Goal: Check status: Check status

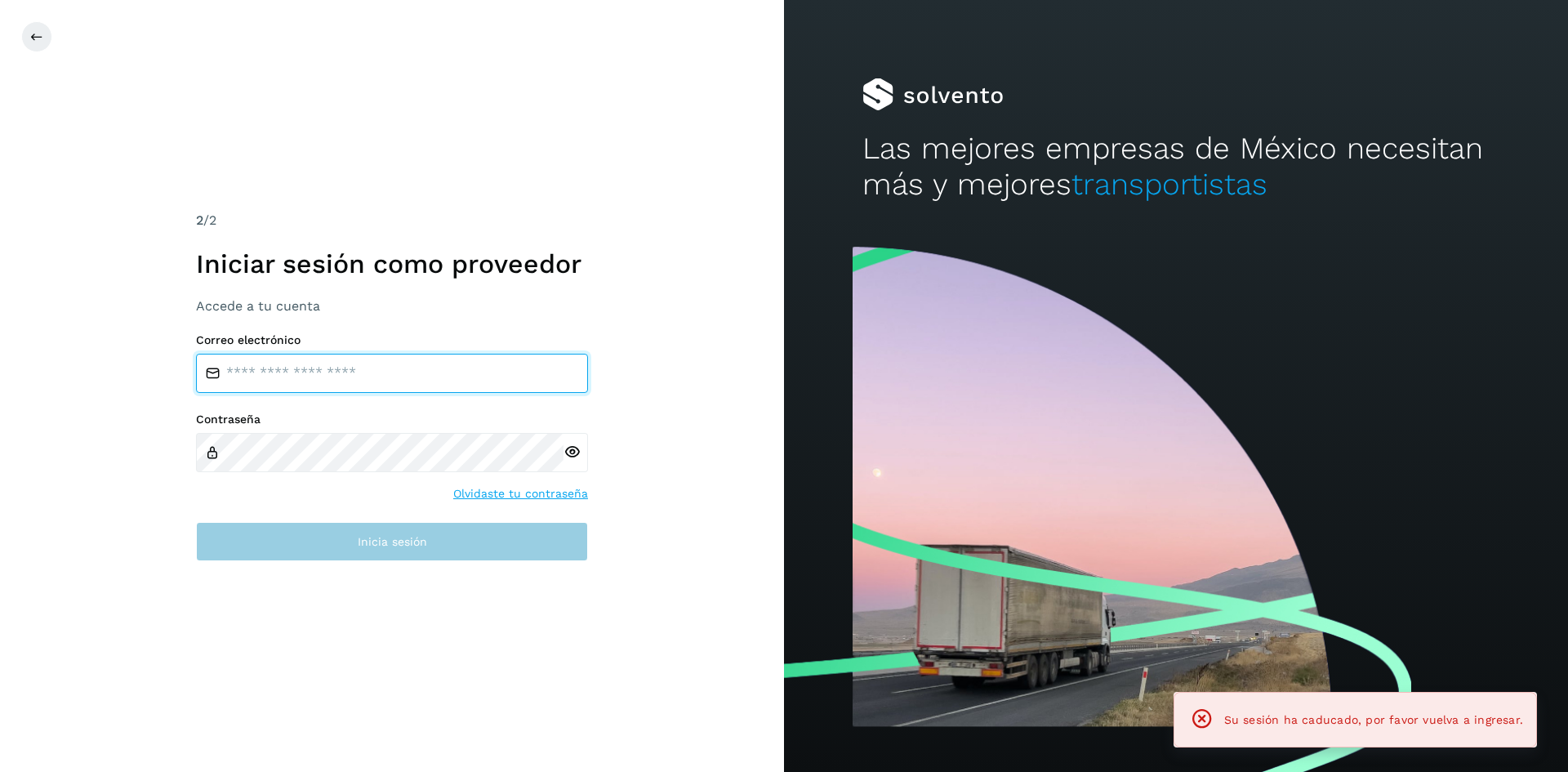
type input "**********"
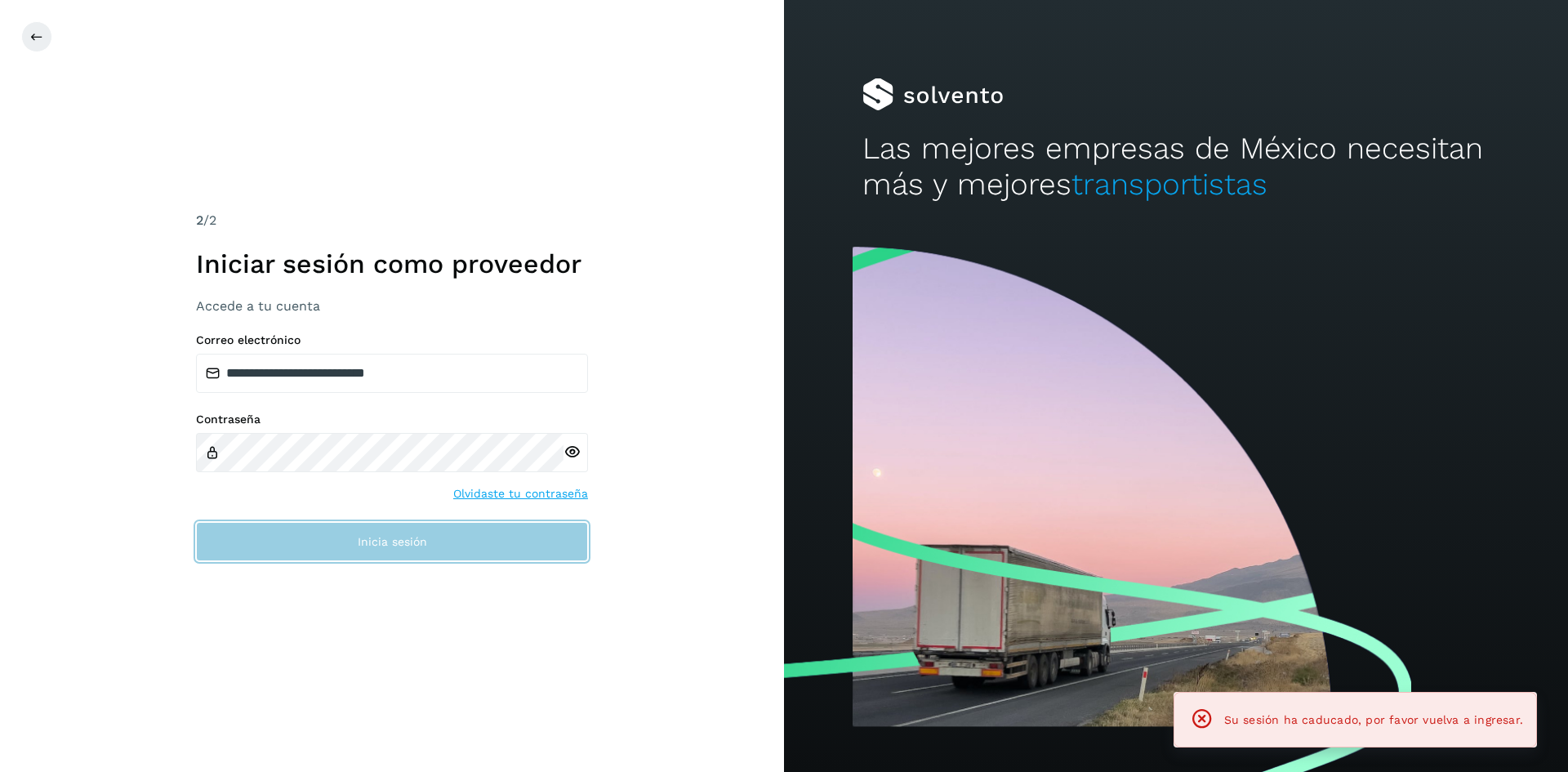
click at [394, 543] on span "Inicia sesión" at bounding box center [392, 541] width 70 height 11
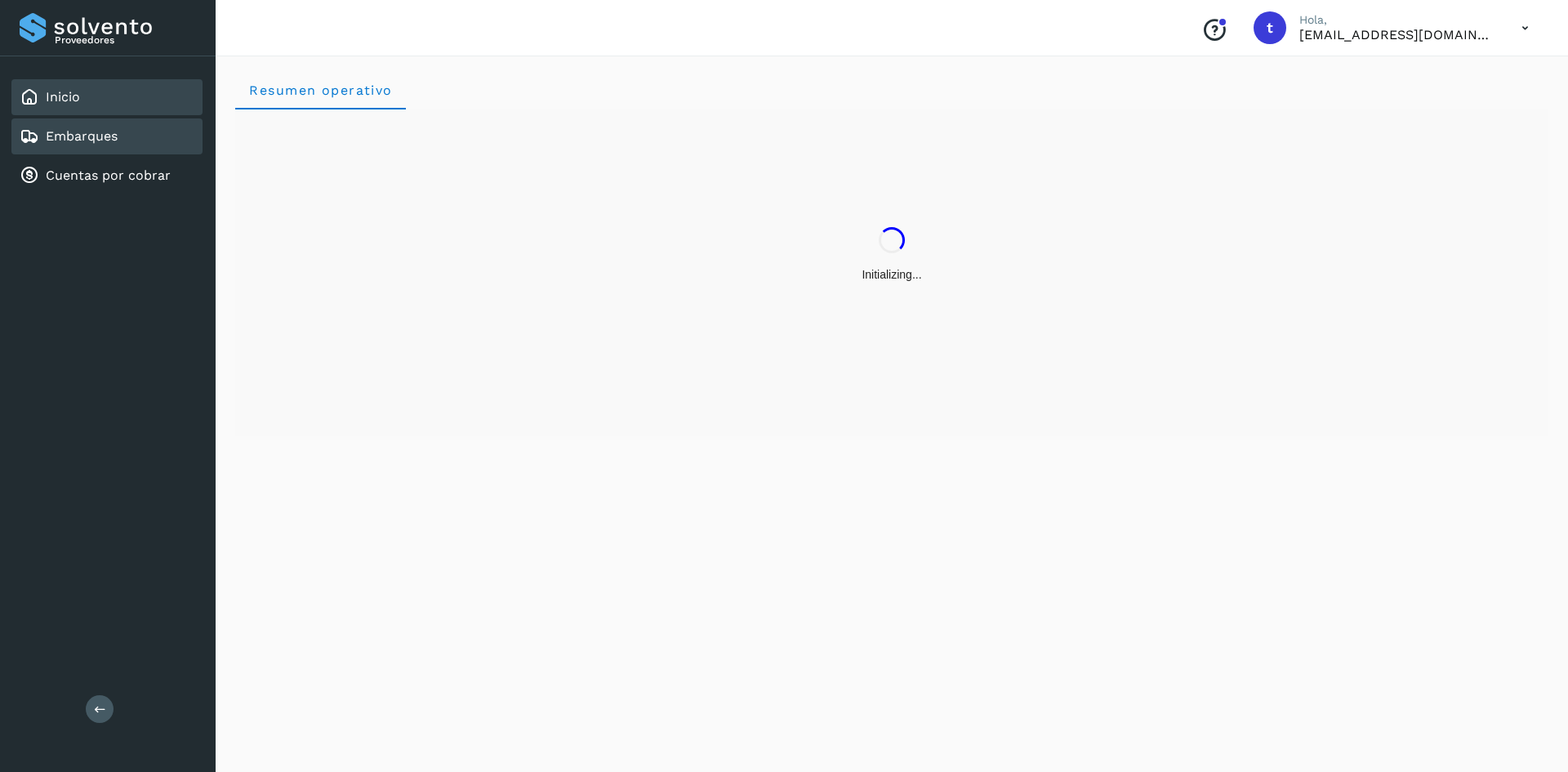
click at [96, 136] on link "Embarques" at bounding box center [81, 136] width 72 height 16
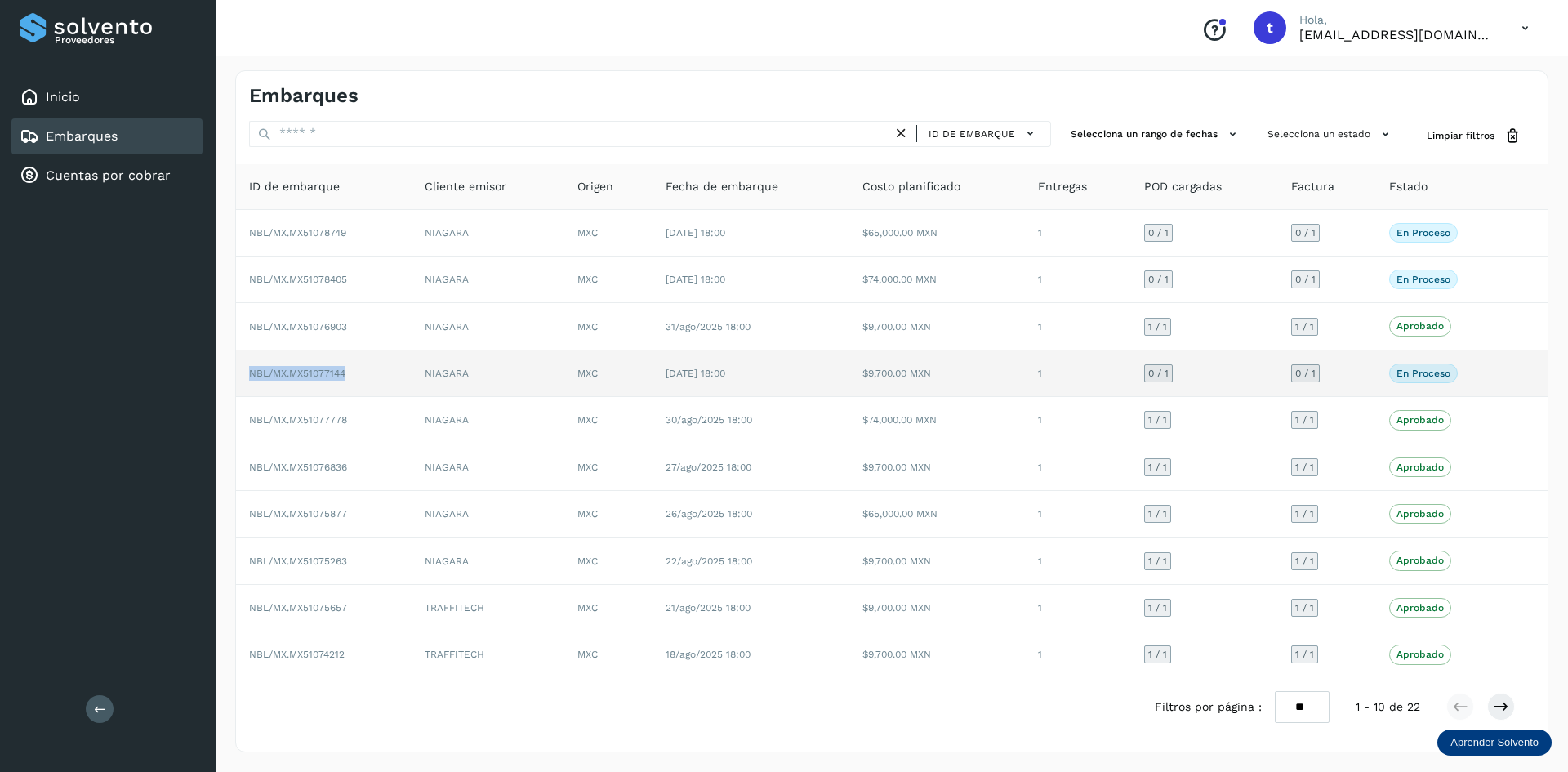
drag, startPoint x: 356, startPoint y: 379, endPoint x: 244, endPoint y: 376, distance: 112.0
click at [244, 376] on td "NBL/MX.MX51077144" at bounding box center [324, 374] width 176 height 47
copy span "NBL/MX.MX51077144"
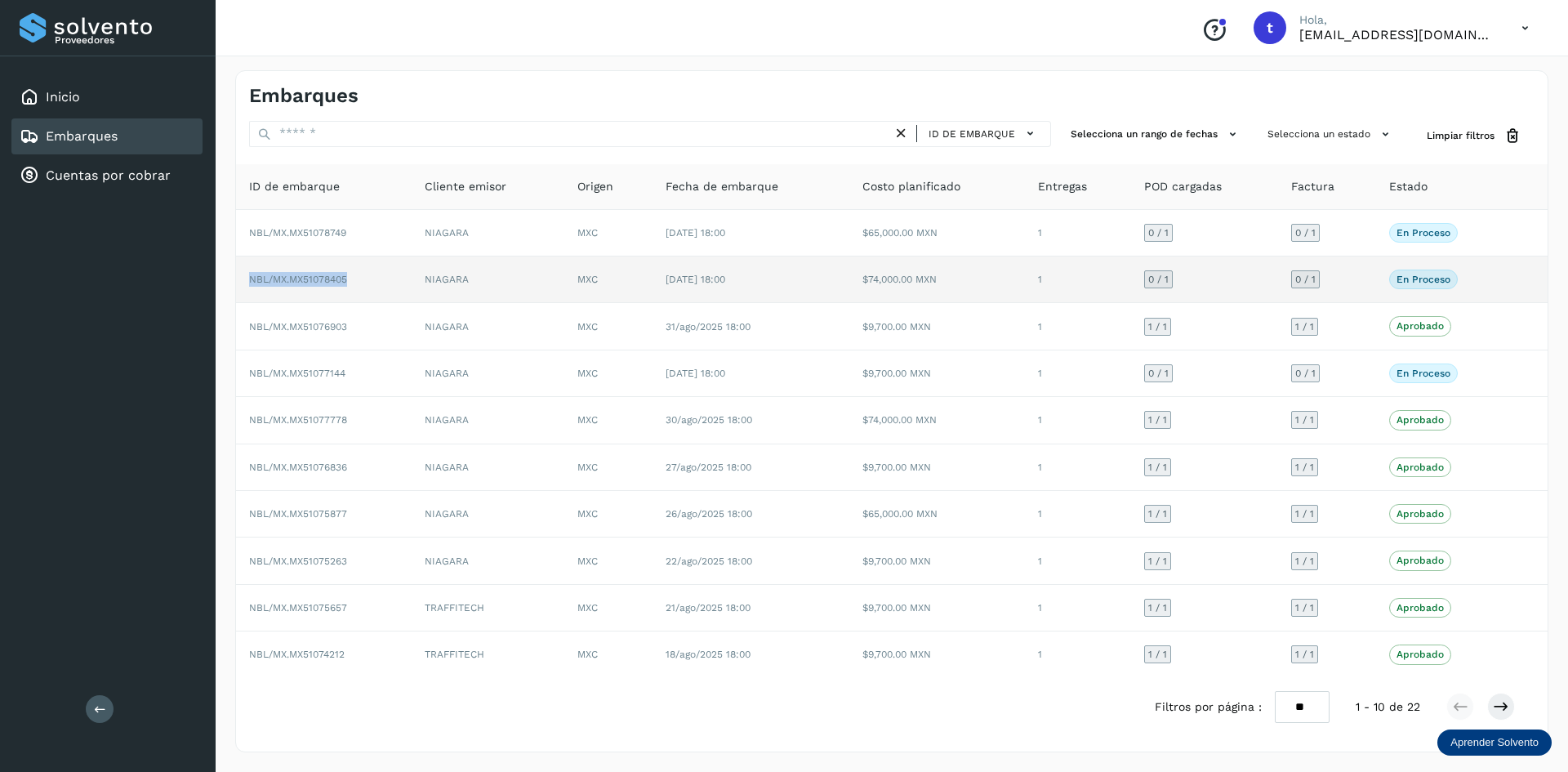
drag, startPoint x: 327, startPoint y: 283, endPoint x: 242, endPoint y: 289, distance: 85.2
click at [242, 289] on td "NBL/MX.MX51078405" at bounding box center [324, 280] width 176 height 47
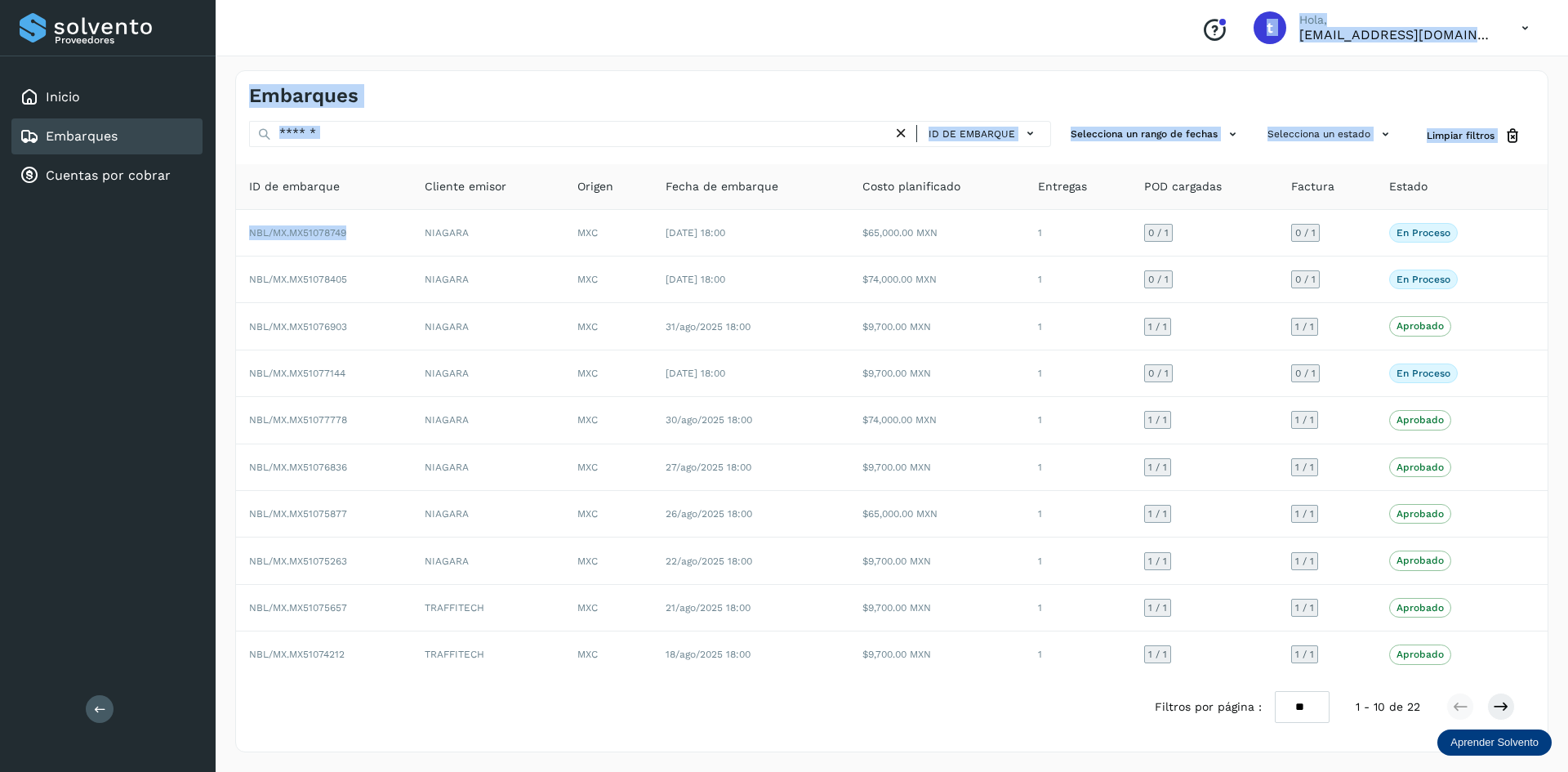
drag, startPoint x: 364, startPoint y: 227, endPoint x: 208, endPoint y: 219, distance: 156.2
click at [210, 219] on div "Proveedores Inicio Embarques Cuentas por cobrar Salir Conoce nuestros beneficio…" at bounding box center [784, 386] width 1568 height 772
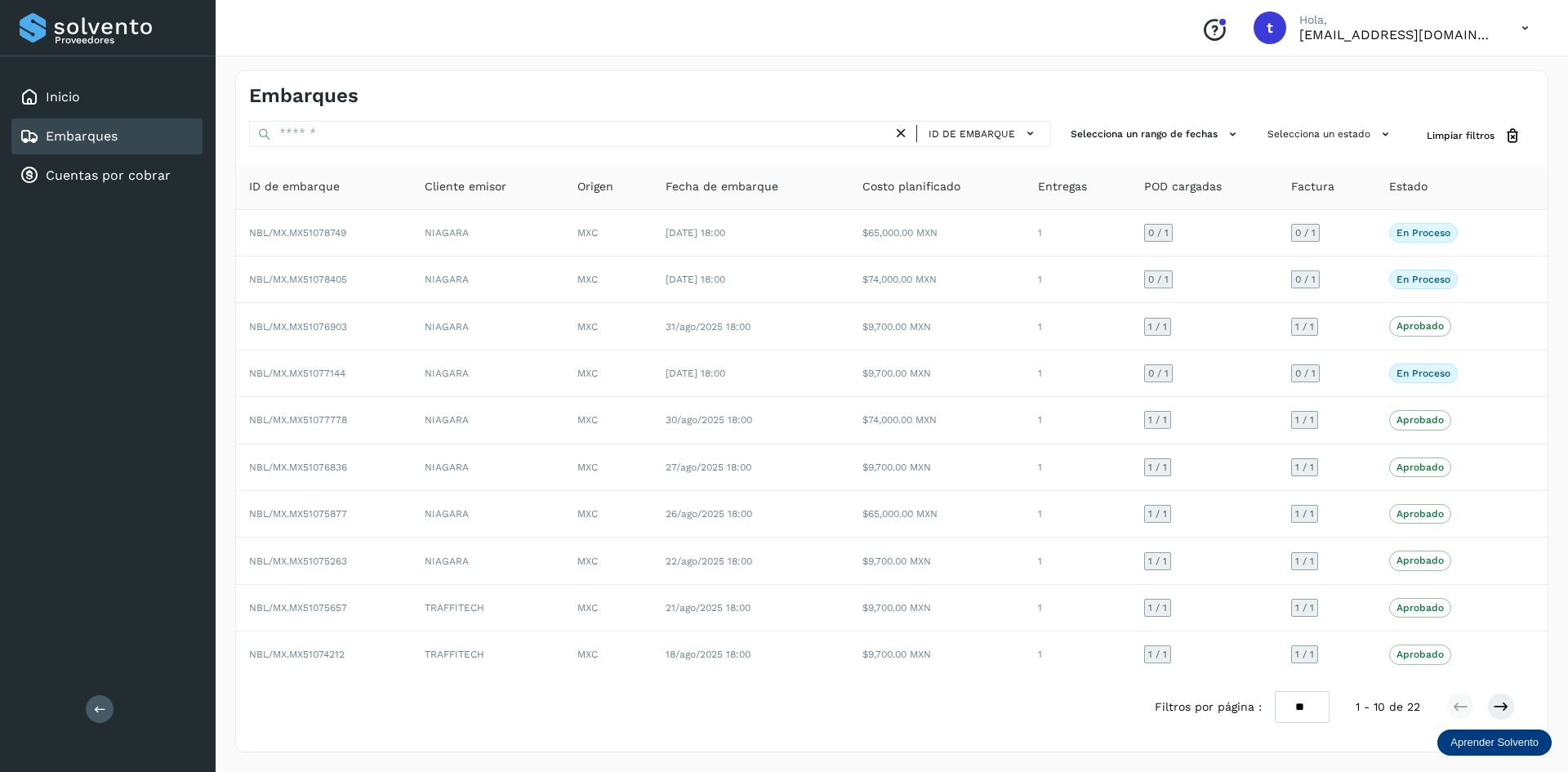
click at [181, 273] on div "Proveedores Inicio Embarques Cuentas por cobrar Salir" at bounding box center [108, 386] width 215 height 772
drag, startPoint x: 357, startPoint y: 239, endPoint x: 217, endPoint y: 240, distance: 140.0
click at [219, 240] on div "Embarques ID de embarque Selecciona un rango de fechas Selecciona un estado Lim…" at bounding box center [891, 411] width 1352 height 721
copy table "ID de embarque Cliente emisor Origen Fecha de embarque Costo planificado Entreg…"
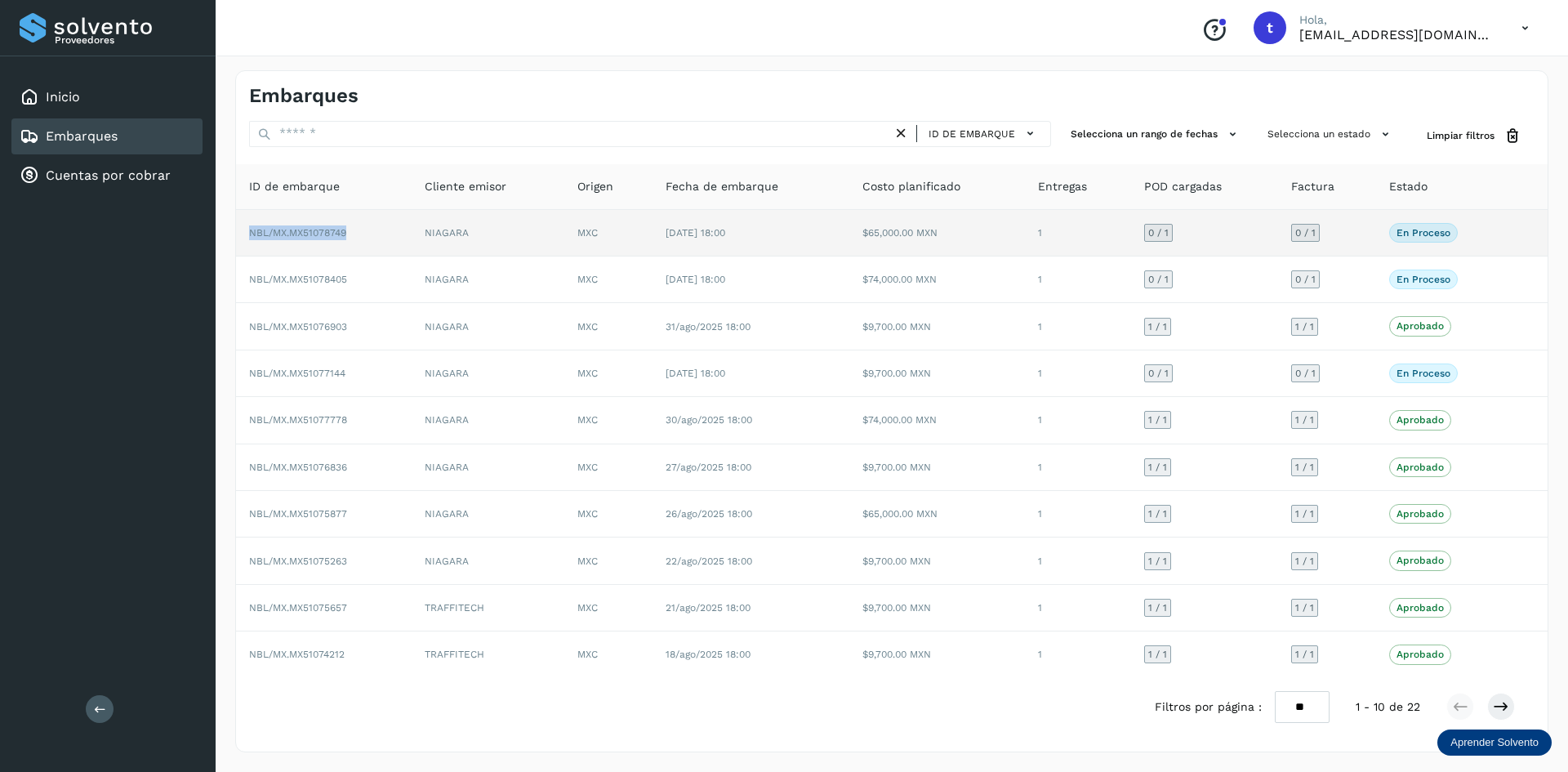
click at [365, 227] on td "NBL/MX.MX51078749" at bounding box center [324, 233] width 176 height 47
drag, startPoint x: 351, startPoint y: 237, endPoint x: 251, endPoint y: 240, distance: 100.0
click at [251, 240] on td "NBL/MX.MX51078749" at bounding box center [324, 233] width 176 height 47
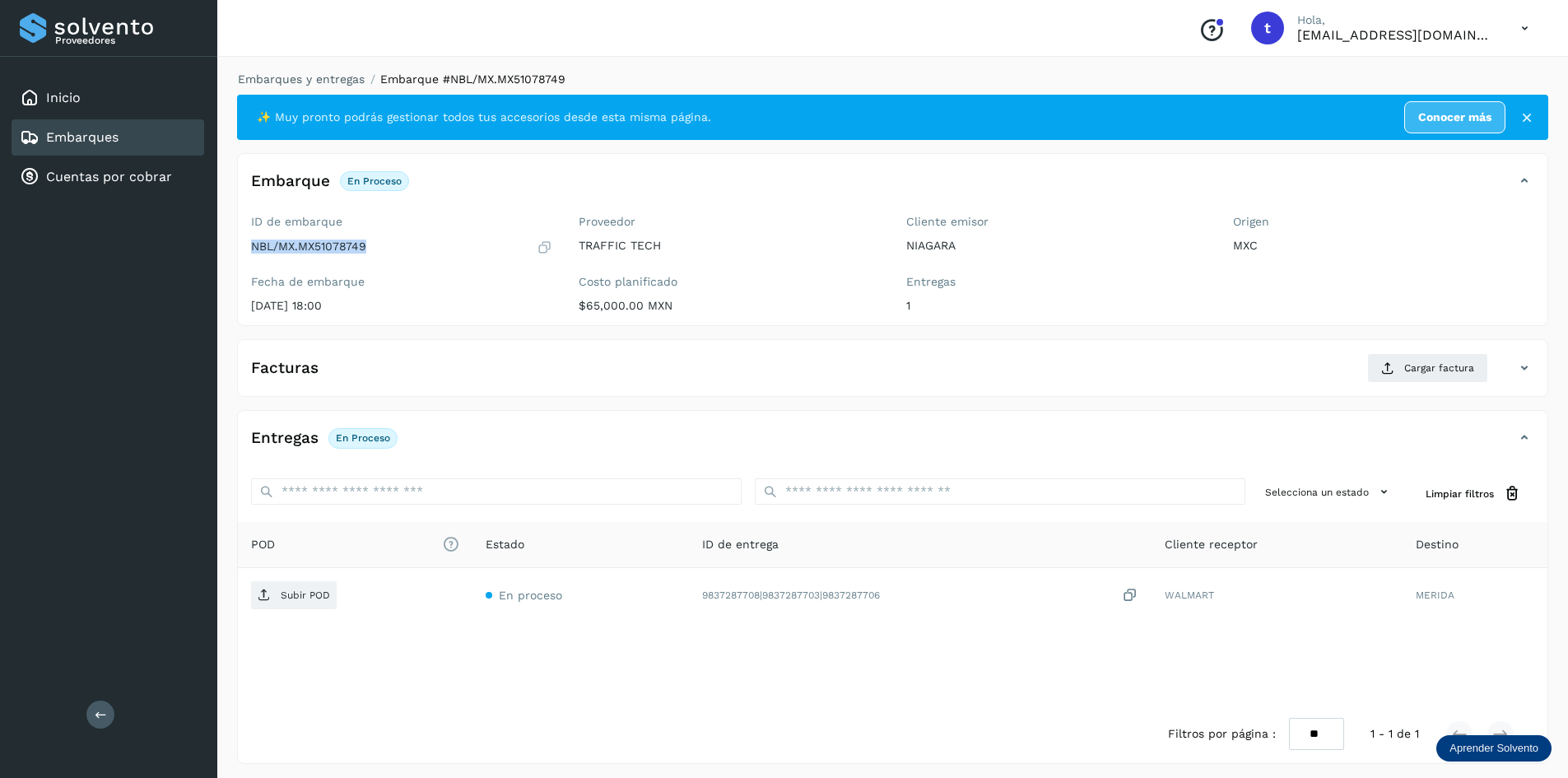
drag, startPoint x: 355, startPoint y: 245, endPoint x: 248, endPoint y: 248, distance: 107.0
click at [248, 248] on div "ID de embarque NBL/MX.MX51078749 Fecha de embarque 02/sep/2025 18:00" at bounding box center [401, 267] width 327 height 117
copy p "NBL/MX.MX51078749"
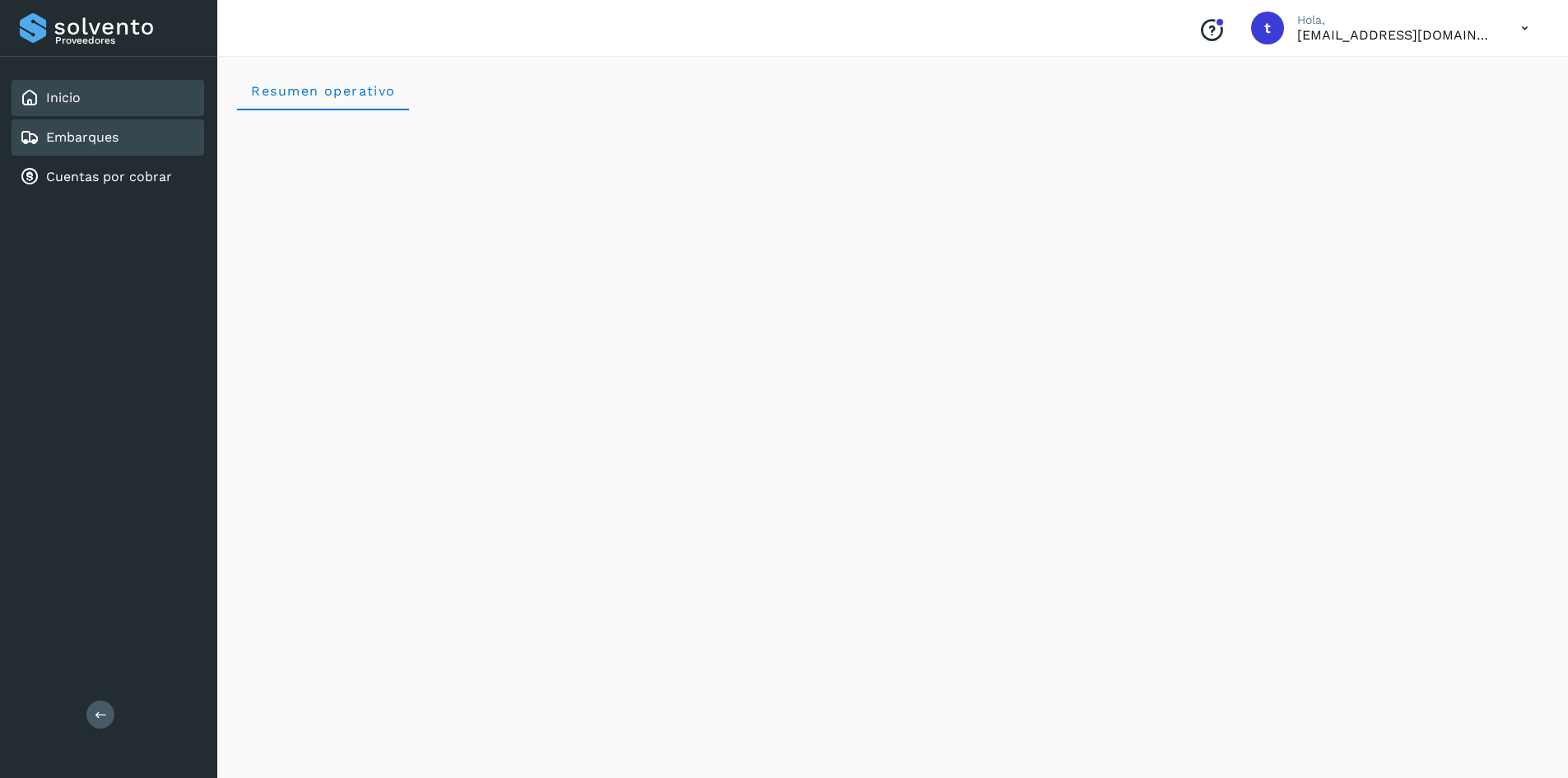
click at [86, 141] on link "Embarques" at bounding box center [82, 137] width 72 height 16
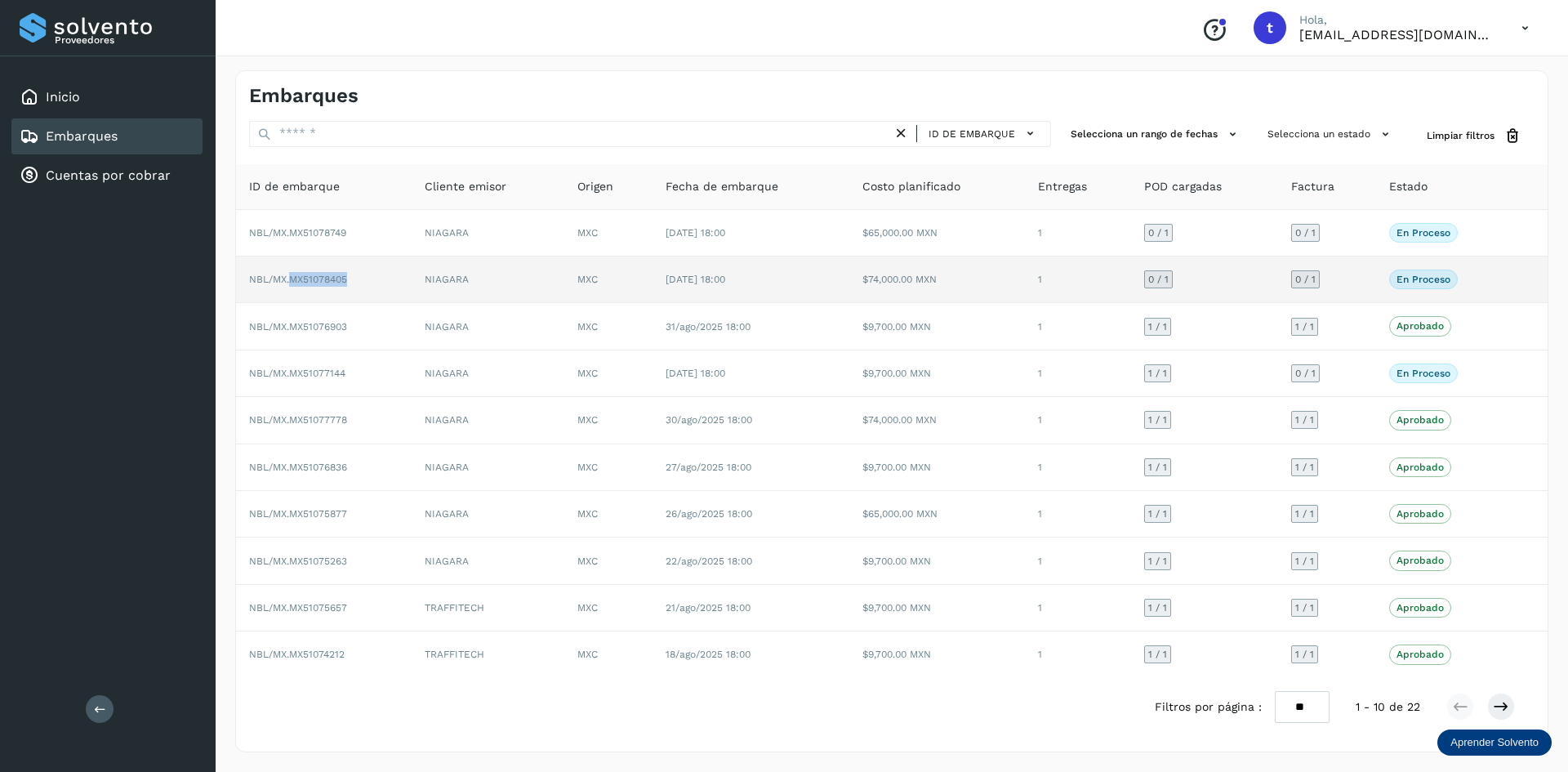
drag, startPoint x: 359, startPoint y: 285, endPoint x: 290, endPoint y: 283, distance: 69.0
click at [290, 283] on td "NBL/MX.MX51078405" at bounding box center [324, 280] width 176 height 47
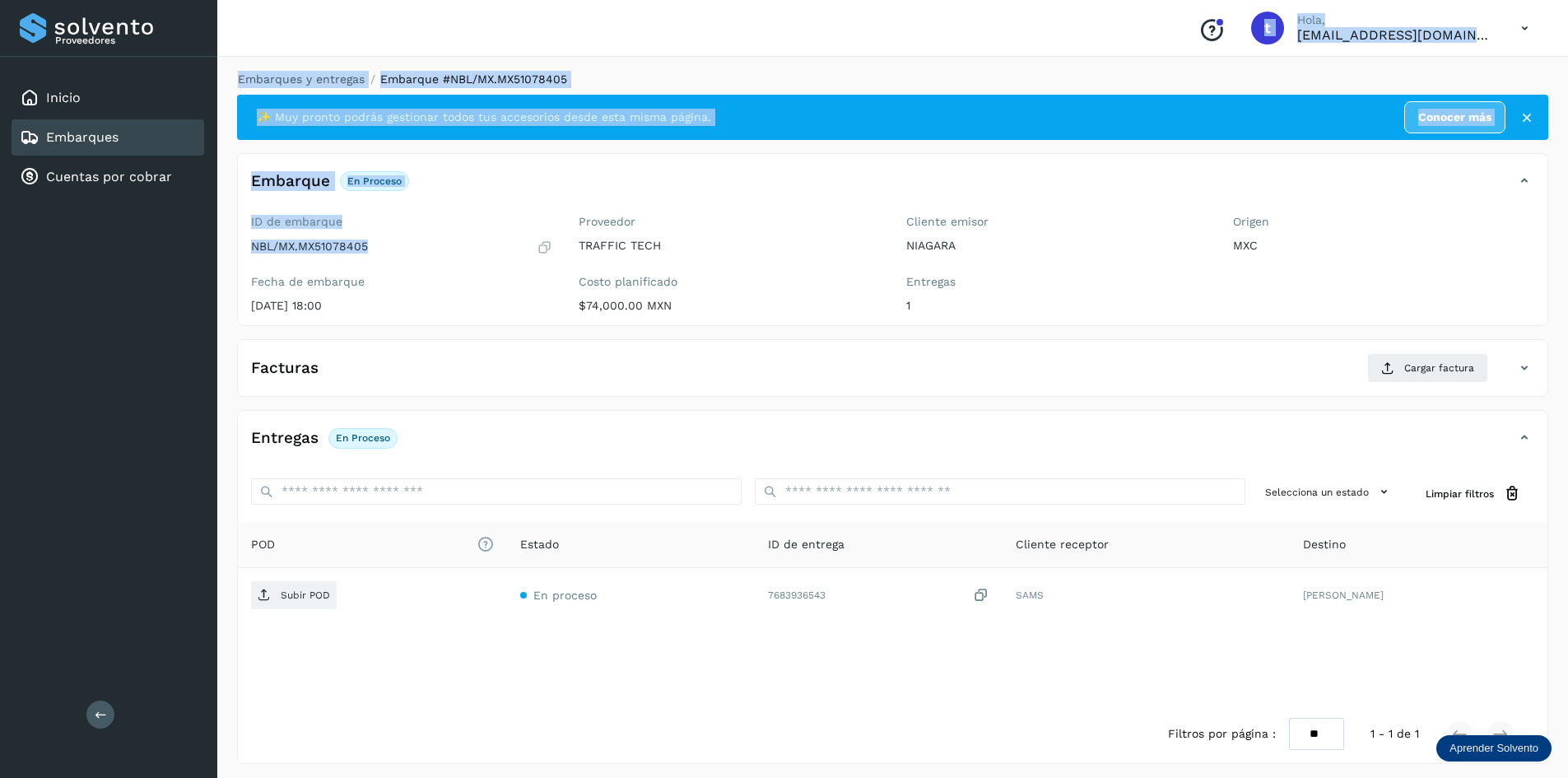
drag, startPoint x: 367, startPoint y: 247, endPoint x: 200, endPoint y: 260, distance: 167.5
click at [200, 260] on div "Proveedores Inicio Embarques Cuentas por cobrar Salir Conoce nuestros beneficio…" at bounding box center [784, 392] width 1568 height 783
click at [308, 243] on p "NBL/MX.MX51078405" at bounding box center [309, 247] width 117 height 14
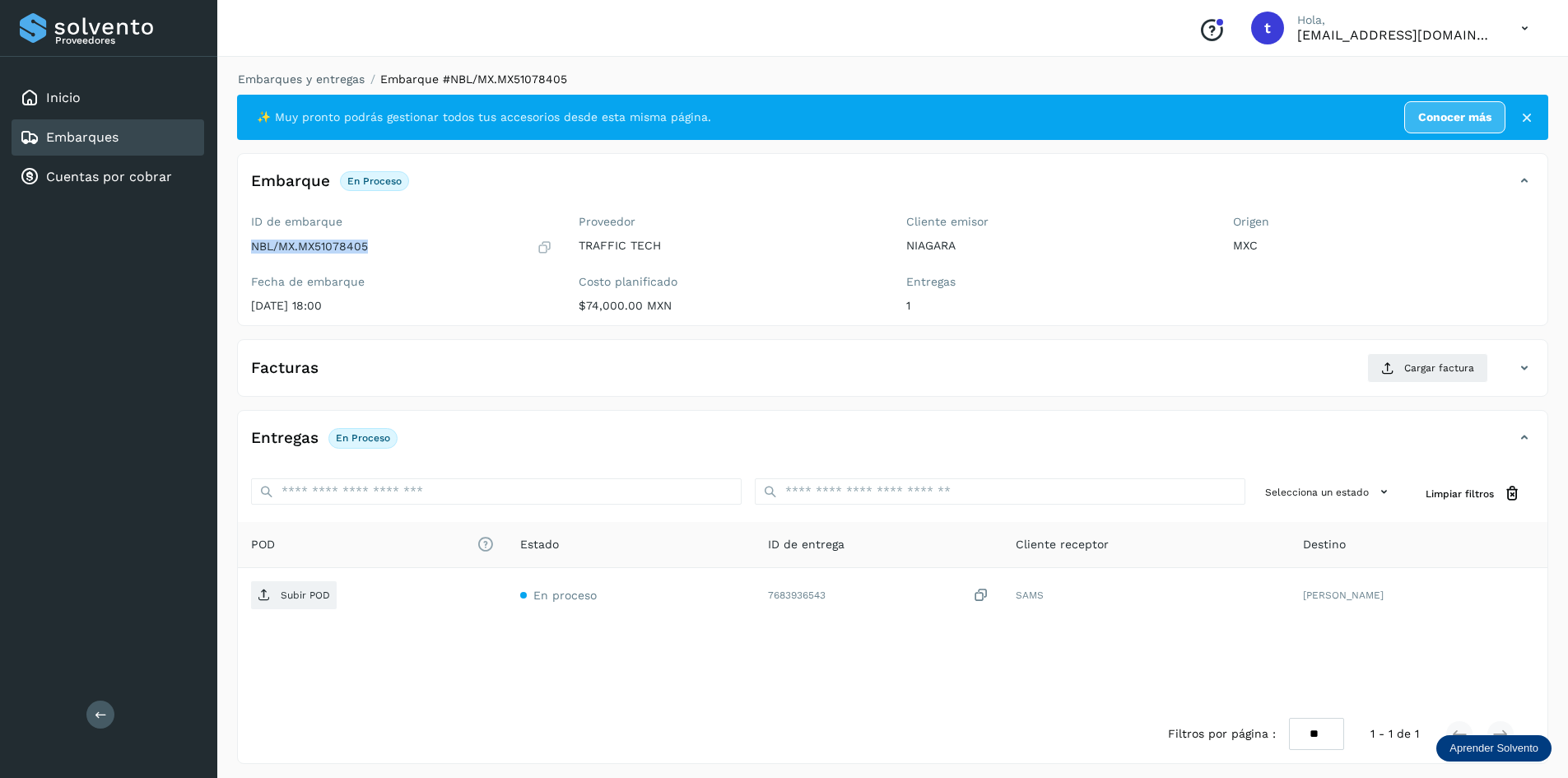
drag, startPoint x: 376, startPoint y: 246, endPoint x: 244, endPoint y: 252, distance: 132.1
click at [244, 252] on div "ID de embarque NBL/MX.MX51078405 Fecha de embarque [DATE] 18:00" at bounding box center [401, 267] width 327 height 117
copy p "NBL/MX.MX51078405"
click at [71, 102] on link "Inicio" at bounding box center [63, 97] width 35 height 16
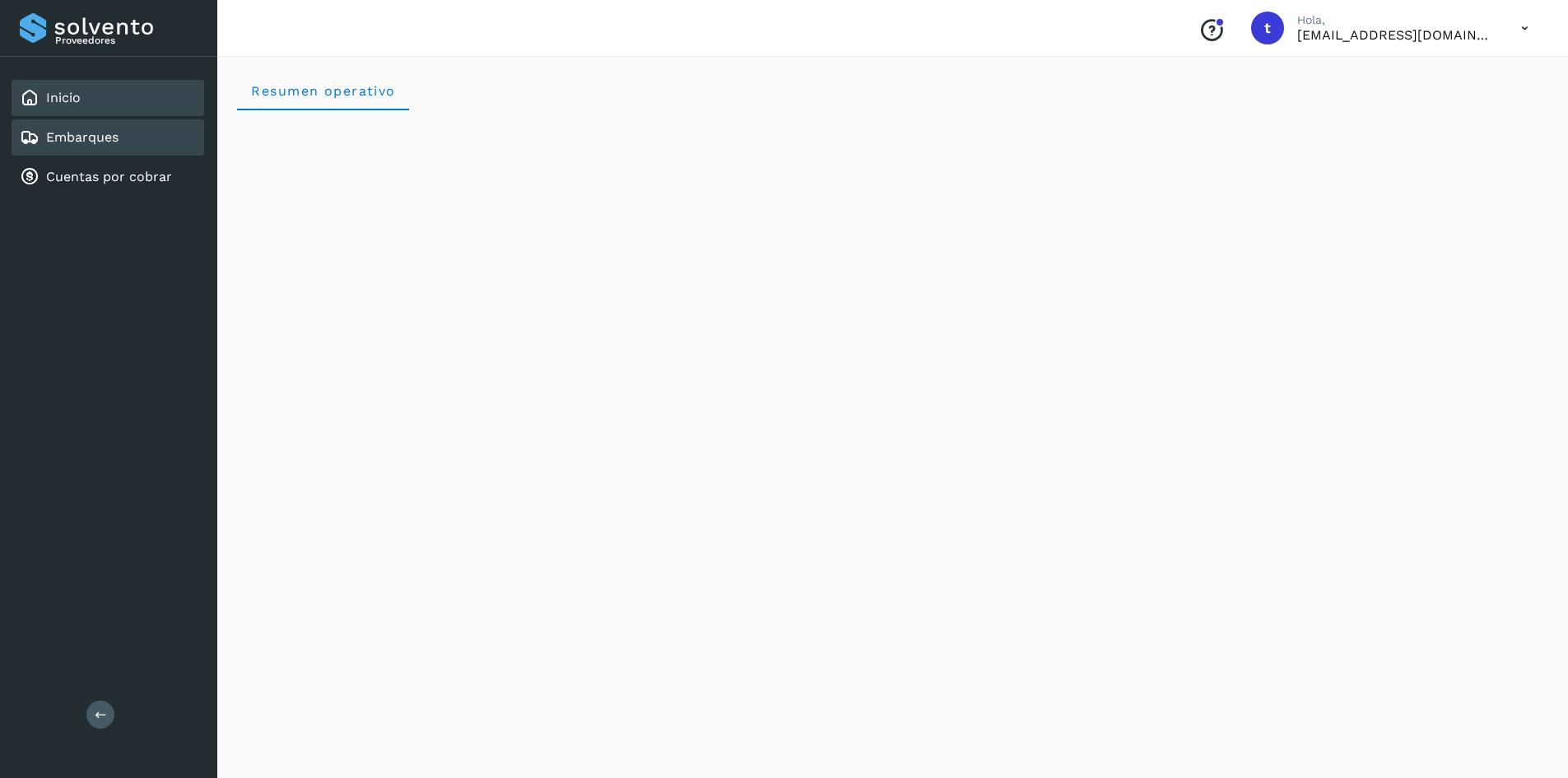
click at [97, 132] on link "Embarques" at bounding box center [82, 137] width 72 height 16
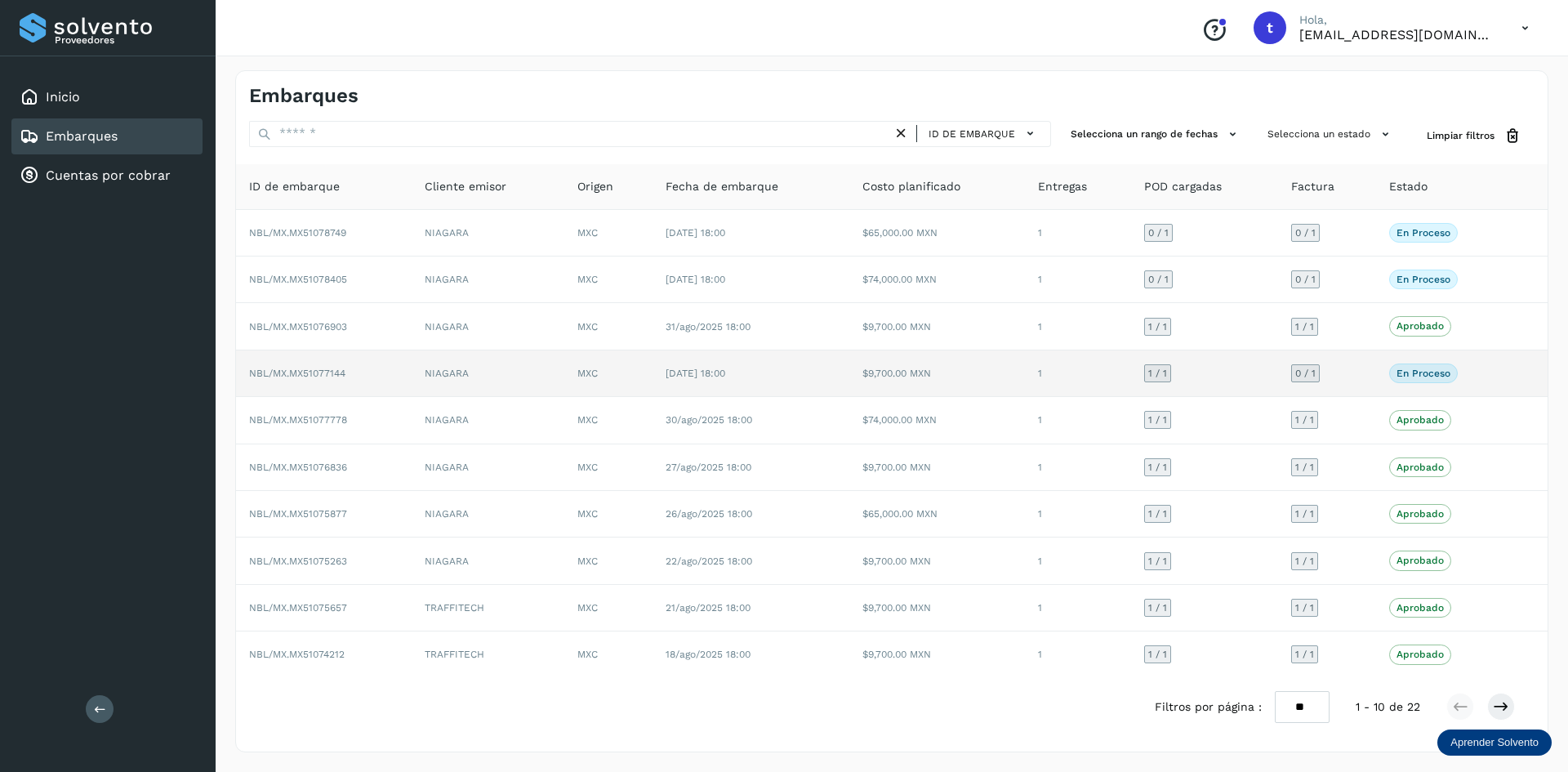
click at [374, 382] on td "NBL/MX.MX51077144" at bounding box center [324, 374] width 176 height 47
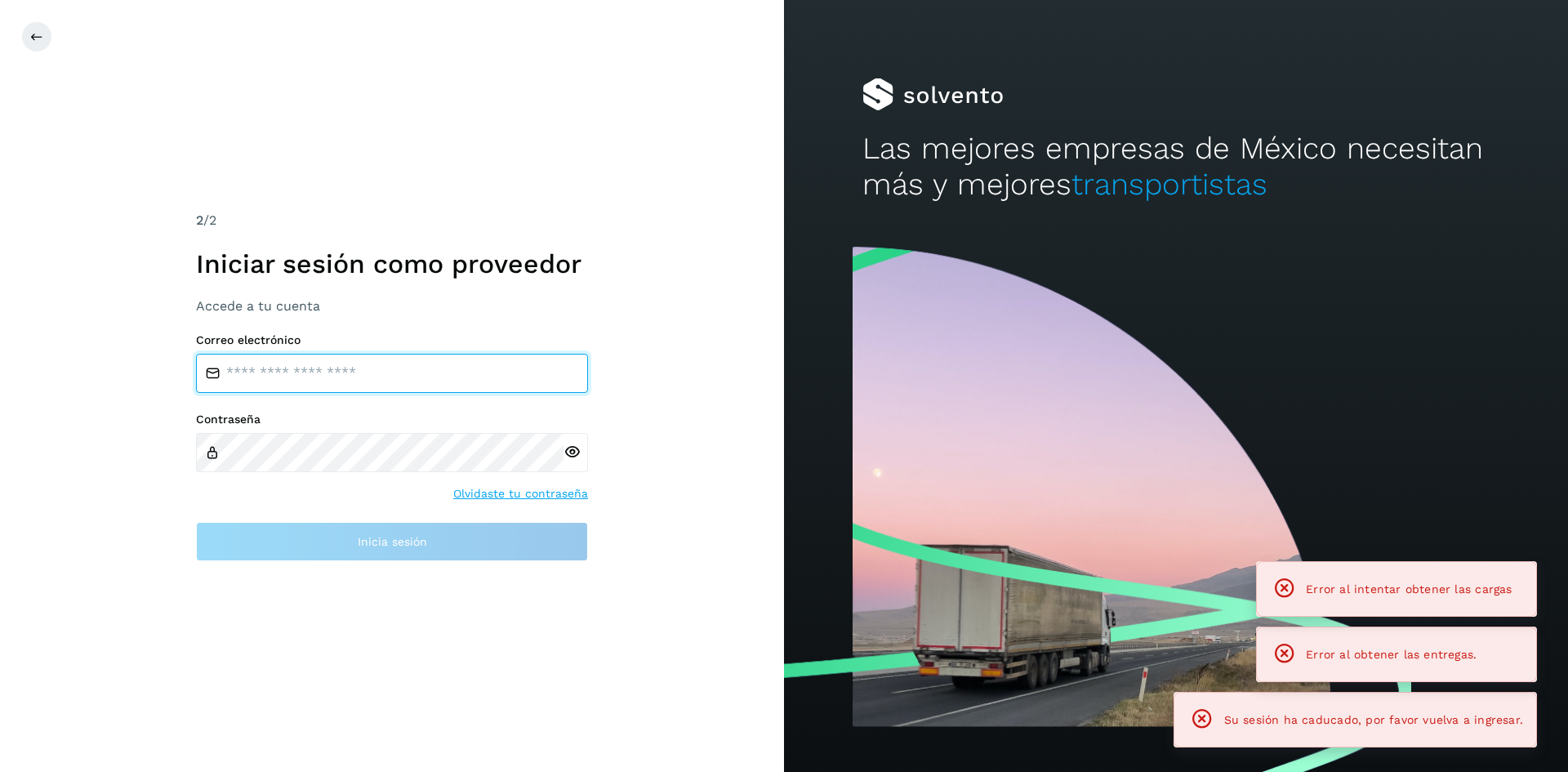
type input "**********"
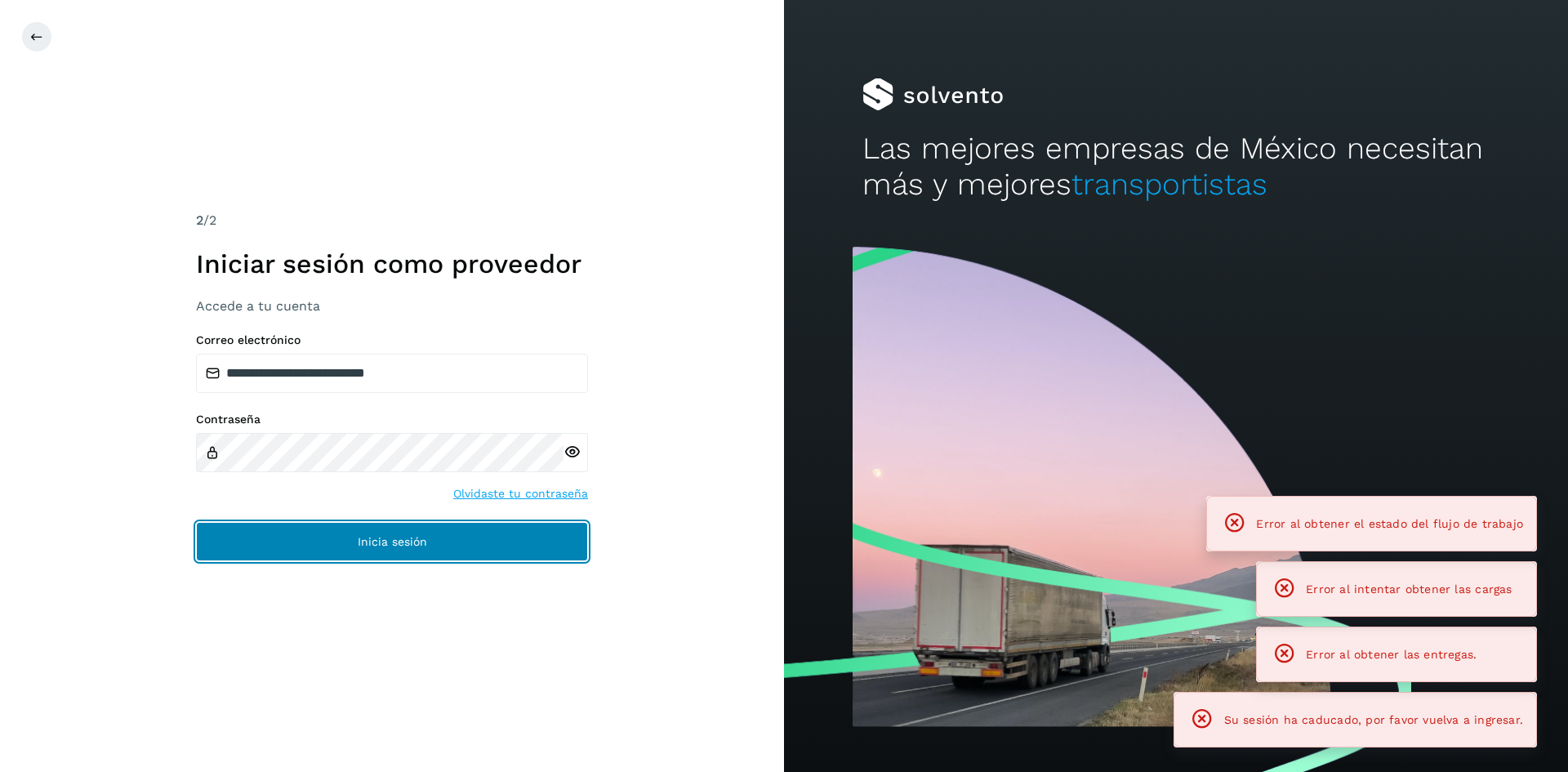
drag, startPoint x: 383, startPoint y: 536, endPoint x: 393, endPoint y: 495, distance: 42.2
click at [383, 536] on span "Inicia sesión" at bounding box center [392, 541] width 70 height 11
